Goal: Task Accomplishment & Management: Manage account settings

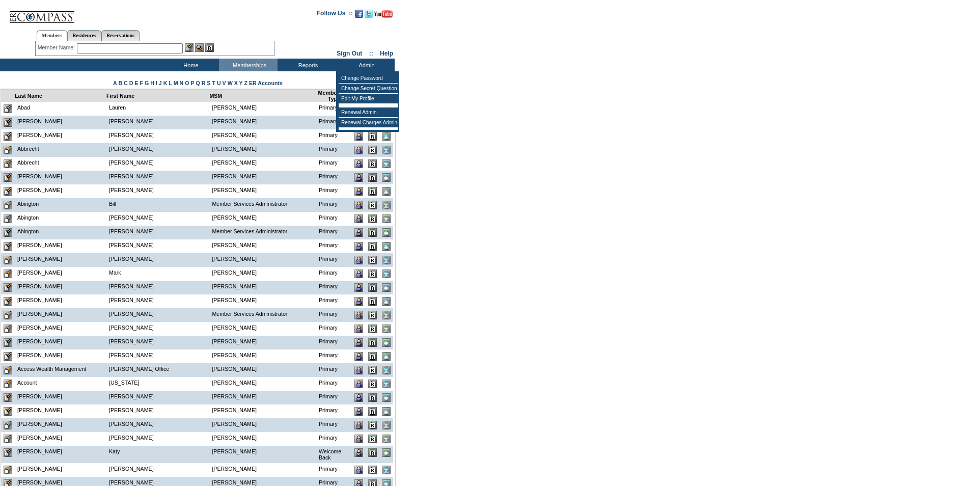
click at [94, 47] on input "text" at bounding box center [130, 48] width 106 height 10
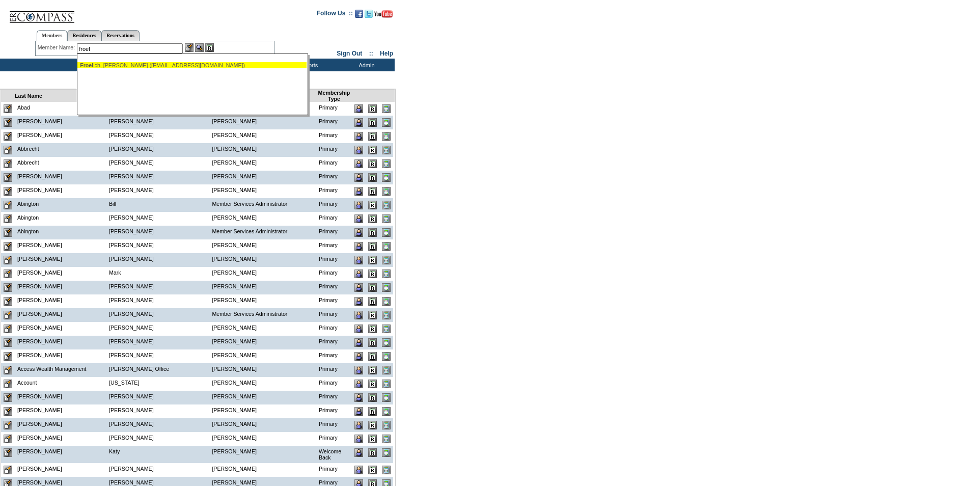
click at [112, 63] on div "Froel ich, [PERSON_NAME] ([EMAIL_ADDRESS][DOMAIN_NAME])" at bounding box center [192, 65] width 224 height 6
type input "[PERSON_NAME] ([EMAIL_ADDRESS][DOMAIN_NAME])"
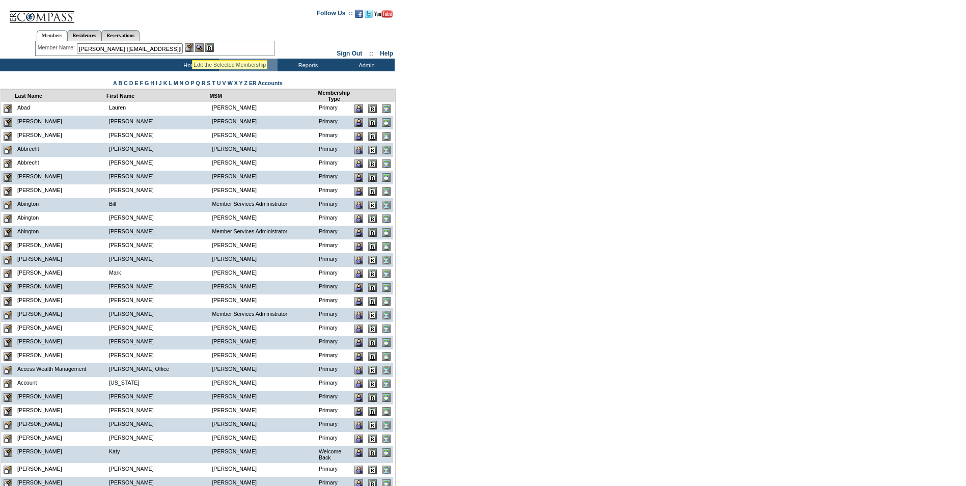
click at [192, 47] on img at bounding box center [189, 47] width 9 height 9
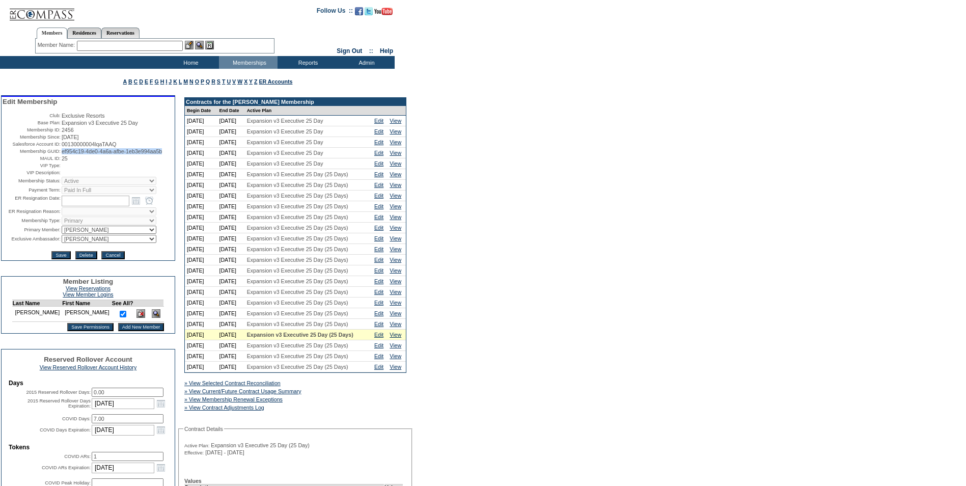
drag, startPoint x: 106, startPoint y: 164, endPoint x: 59, endPoint y: 158, distance: 47.7
click at [59, 158] on table "Edit Membership Club: Exclusive Resorts Base Plan: Expansion v3 Executive 25 Da…" at bounding box center [88, 178] width 173 height 163
copy span "ef954c19-4de0-4a6a-afbe-1eb3e994aa5b"
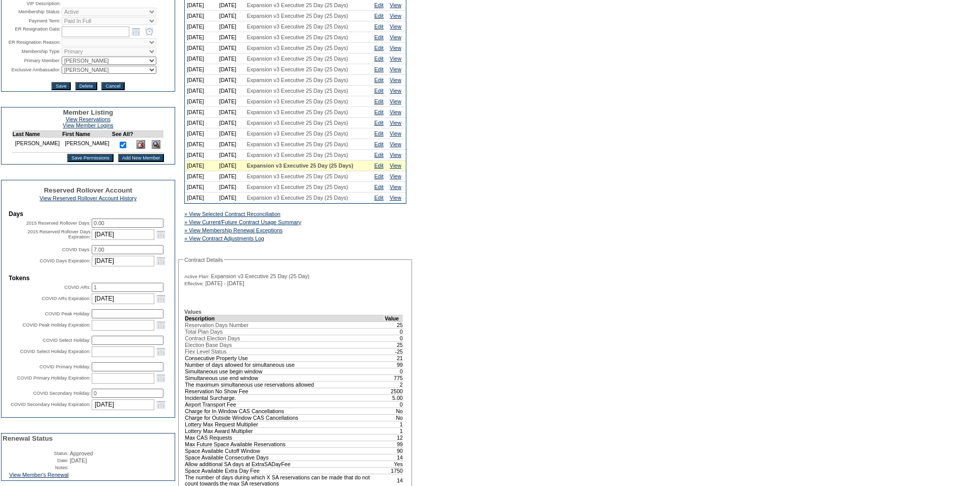
scroll to position [255, 0]
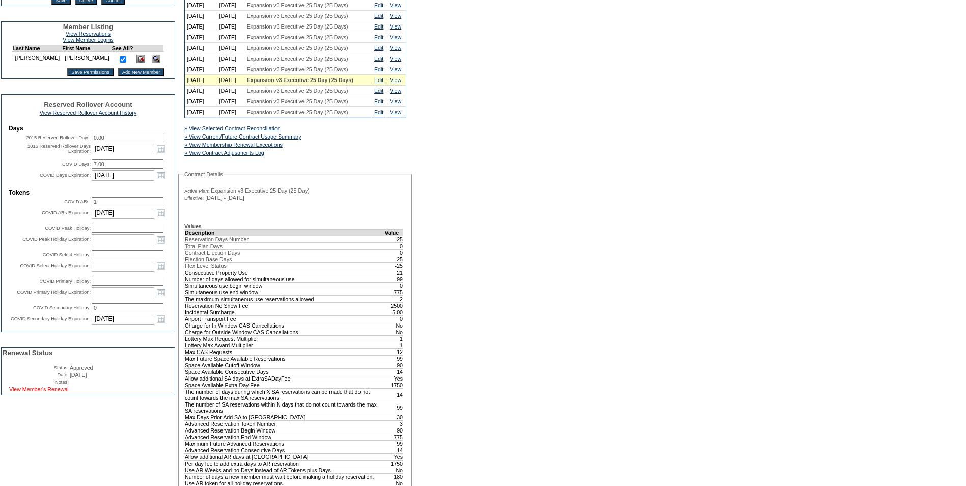
click at [34, 392] on link "View Member's Renewal" at bounding box center [39, 389] width 60 height 6
